Goal: Task Accomplishment & Management: Complete application form

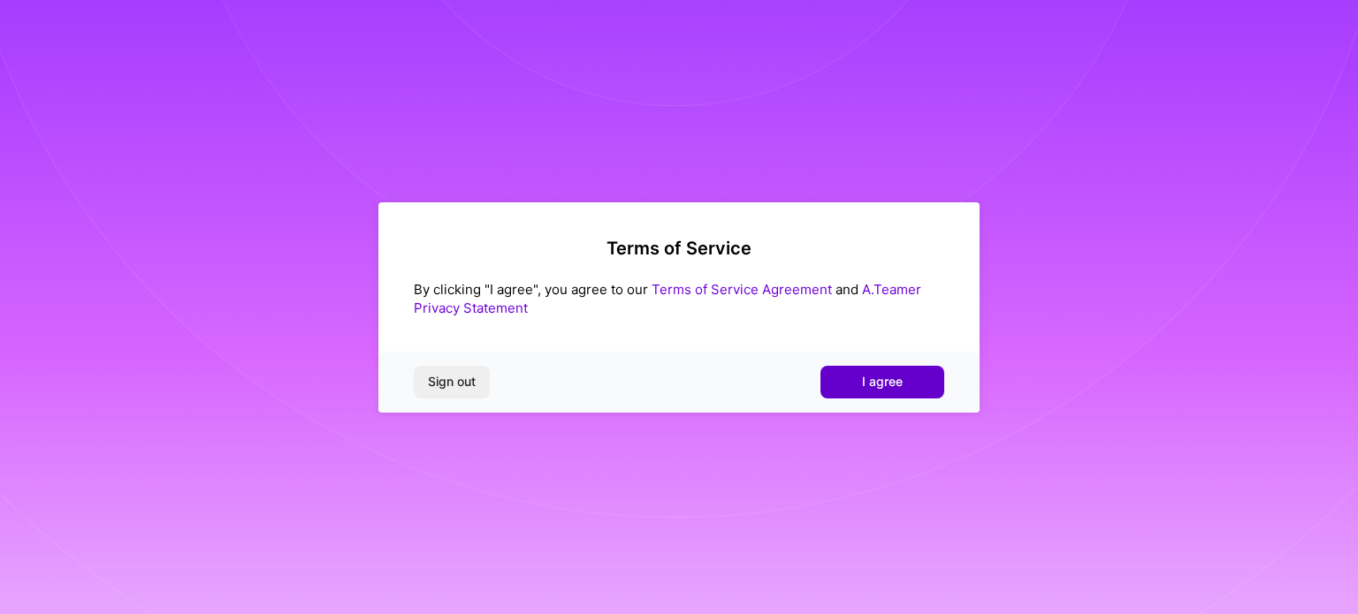
click at [893, 379] on span "I agree" at bounding box center [882, 382] width 41 height 18
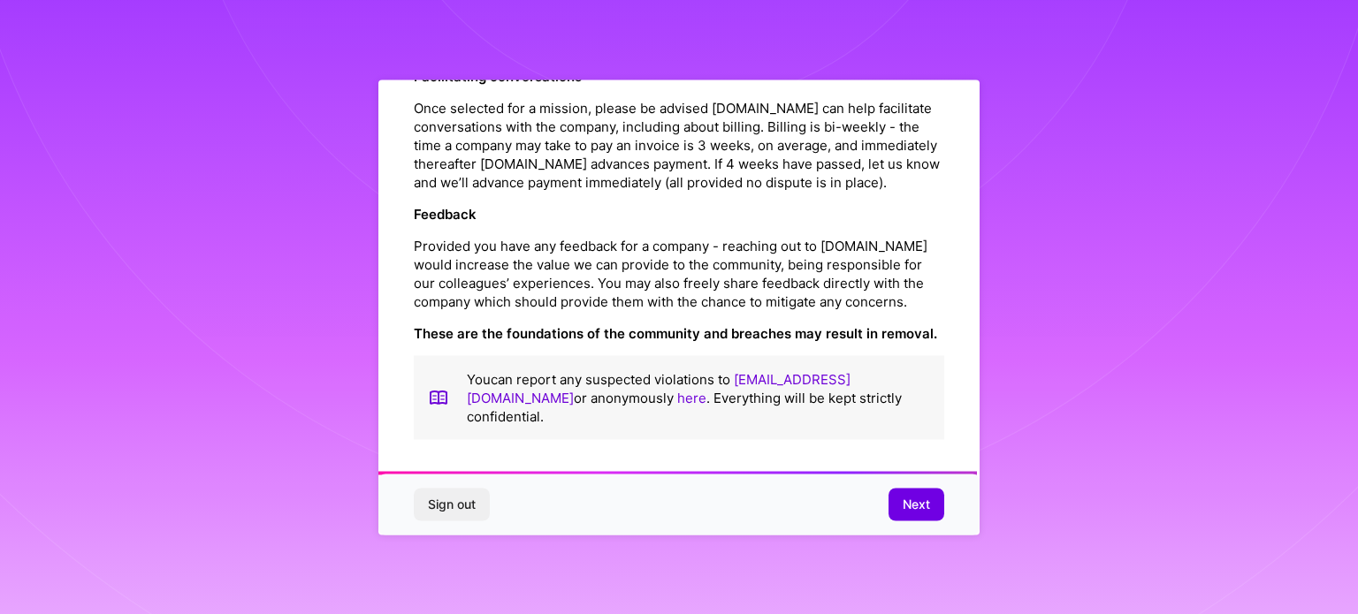
scroll to position [2050, 0]
click at [911, 505] on span "Next" at bounding box center [915, 505] width 27 height 18
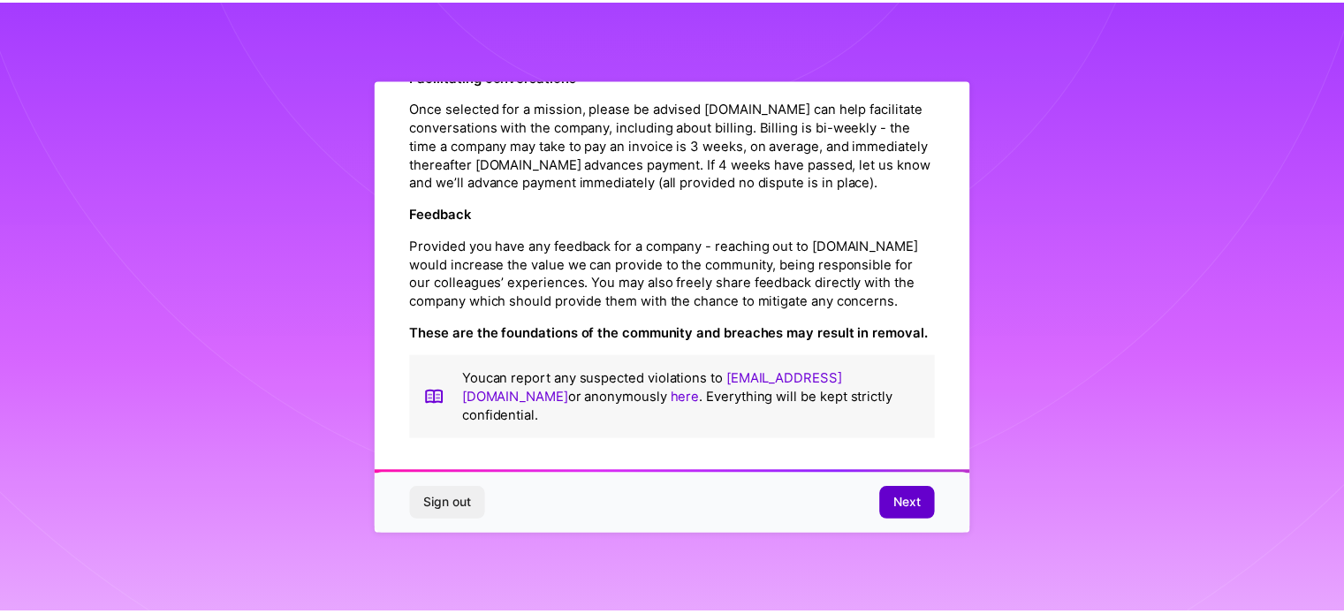
scroll to position [21, 0]
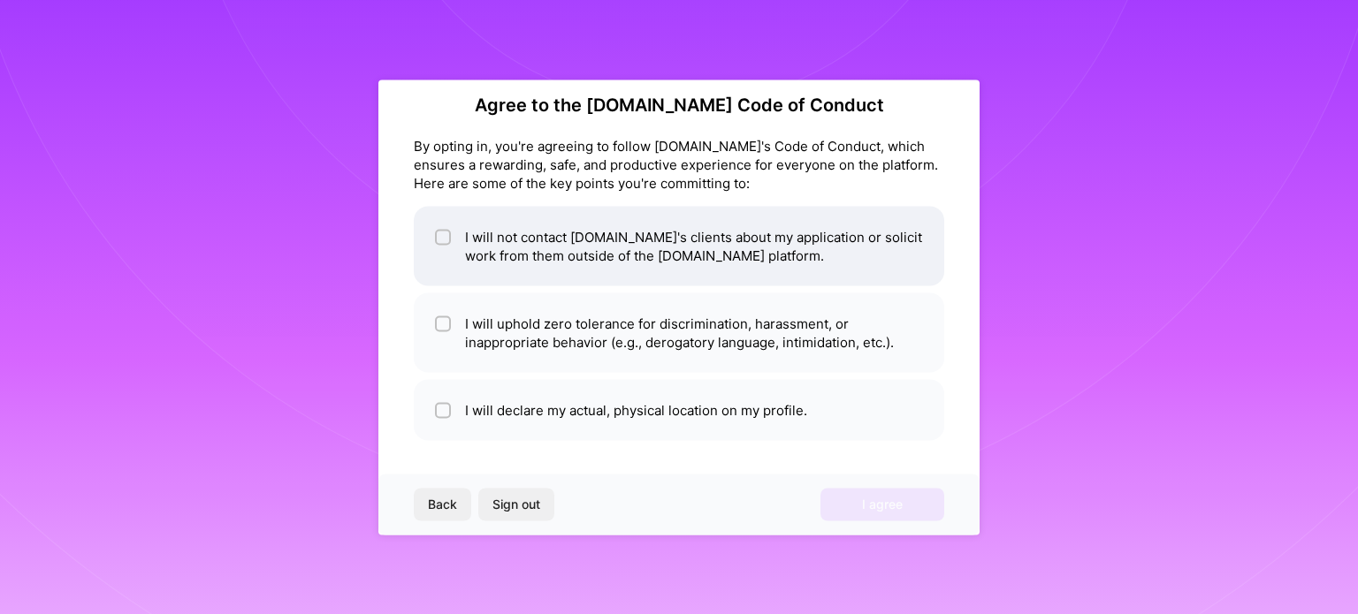
click at [445, 237] on input "checkbox" at bounding box center [444, 238] width 12 height 12
checkbox input "true"
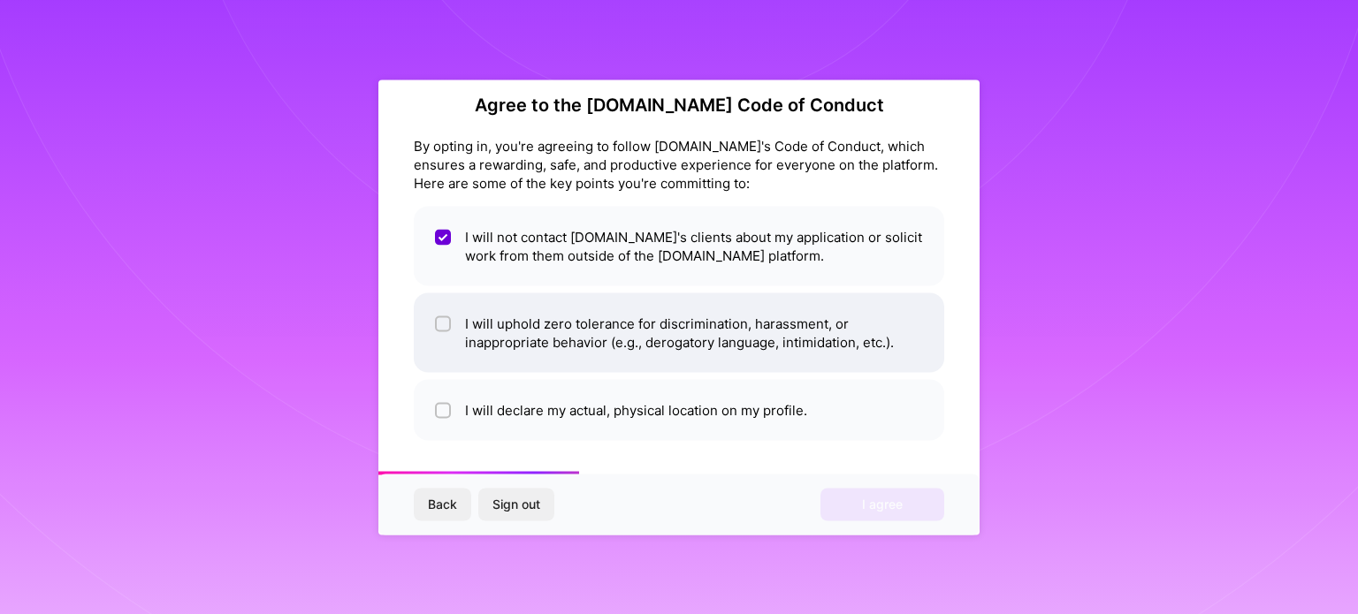
click at [440, 327] on input "checkbox" at bounding box center [444, 324] width 12 height 12
checkbox input "true"
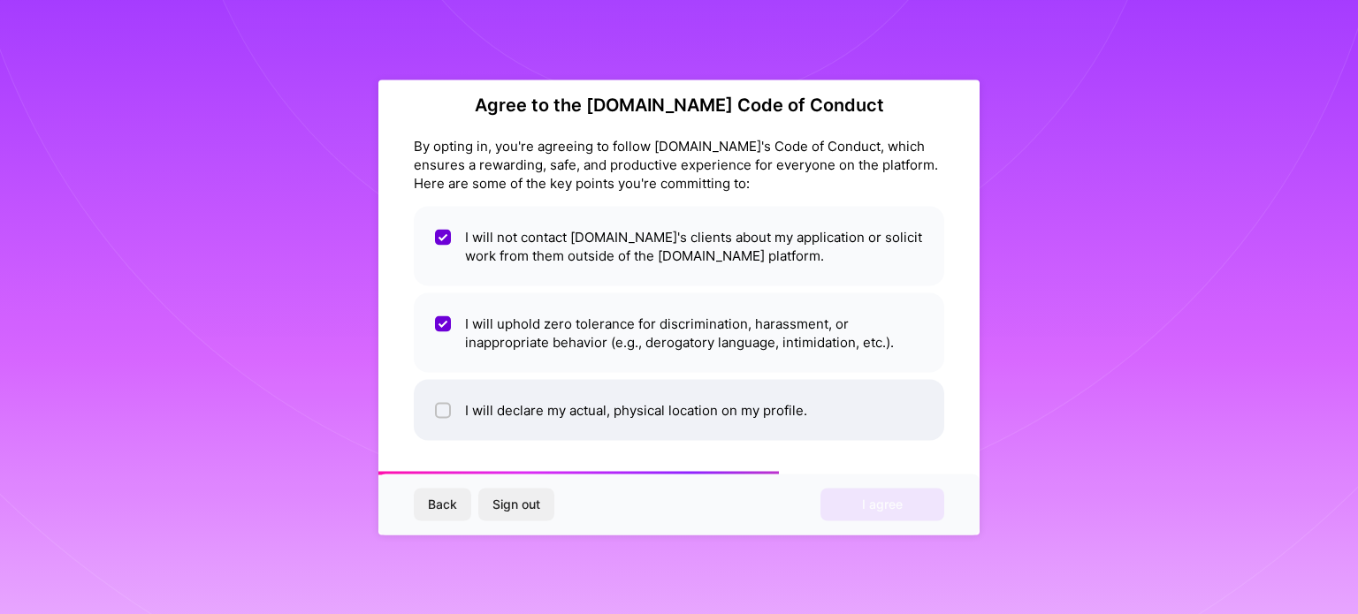
click at [442, 410] on input "checkbox" at bounding box center [444, 411] width 12 height 12
checkbox input "true"
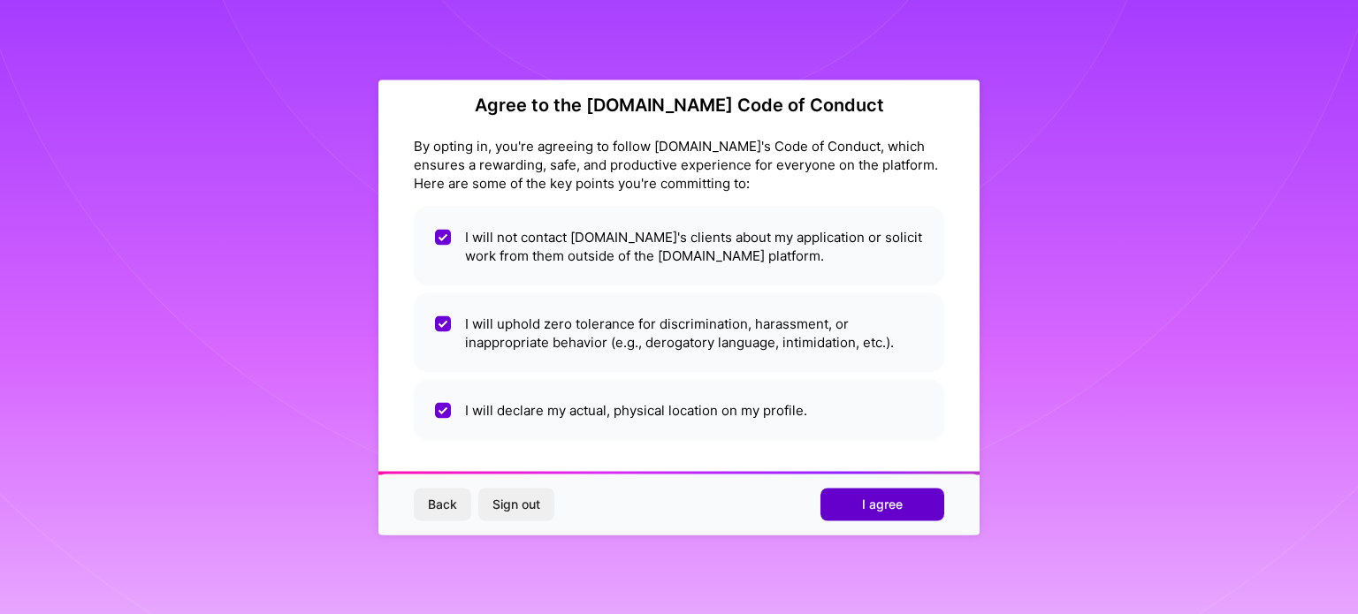
click at [891, 500] on span "I agree" at bounding box center [882, 505] width 41 height 18
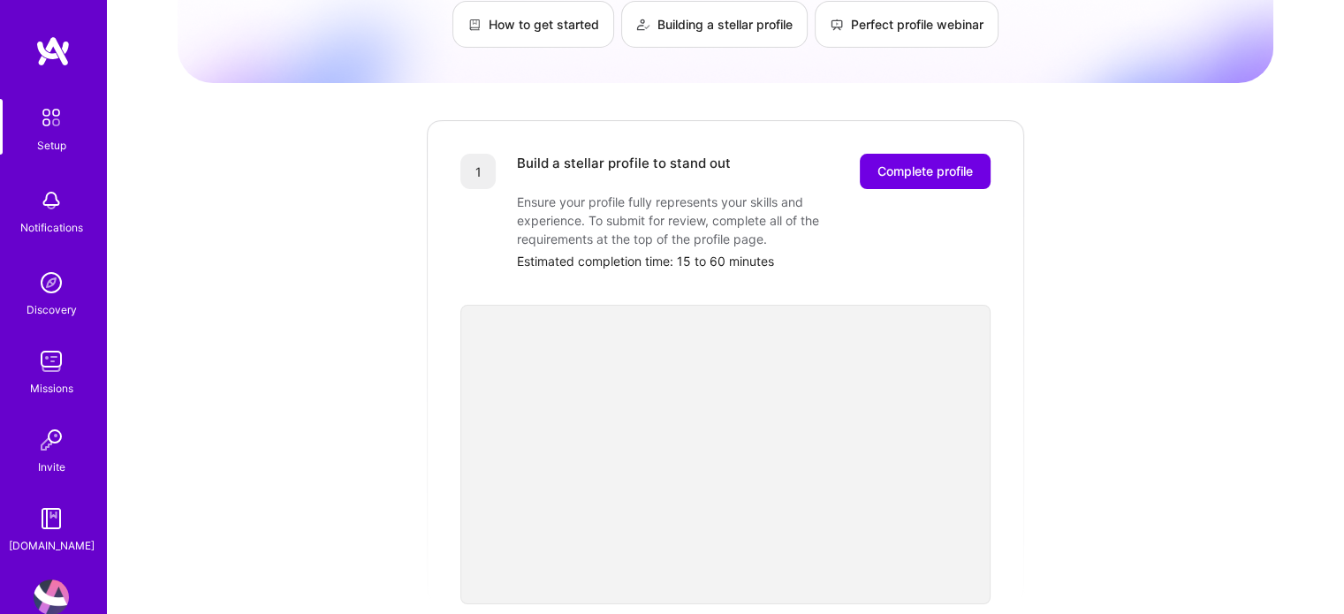
scroll to position [177, 0]
